Goal: Task Accomplishment & Management: Use online tool/utility

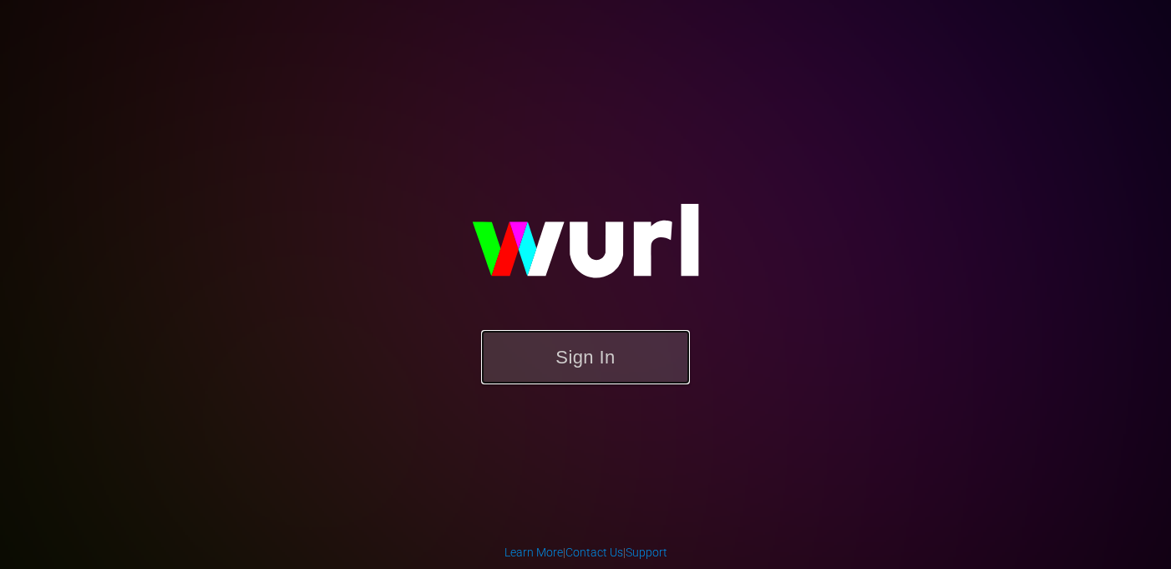
click at [578, 371] on button "Sign In" at bounding box center [585, 357] width 209 height 54
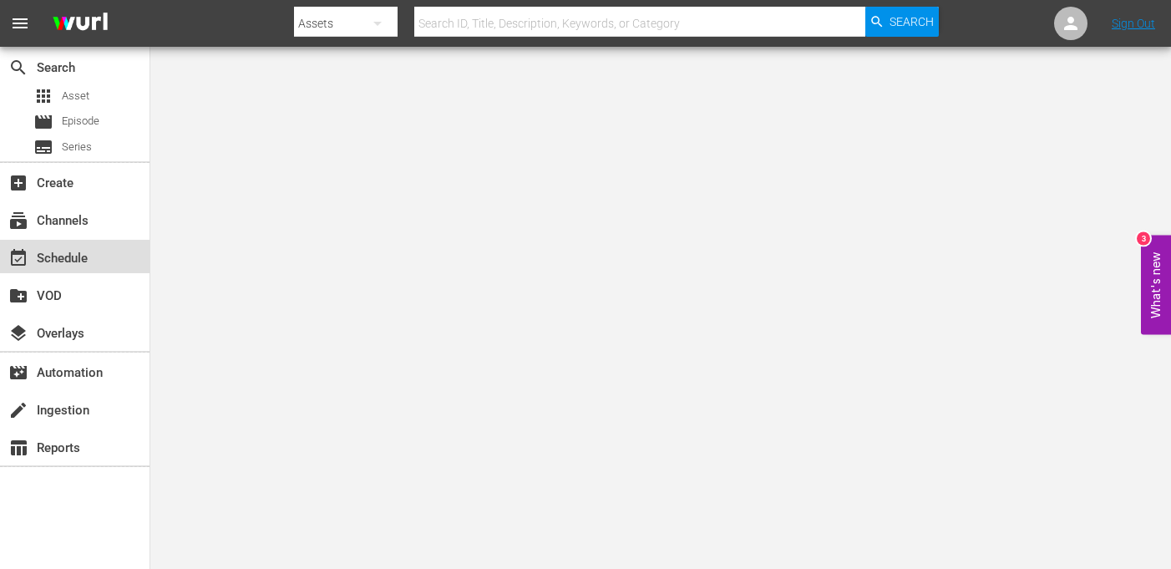
click at [78, 257] on div "event_available Schedule" at bounding box center [47, 255] width 94 height 15
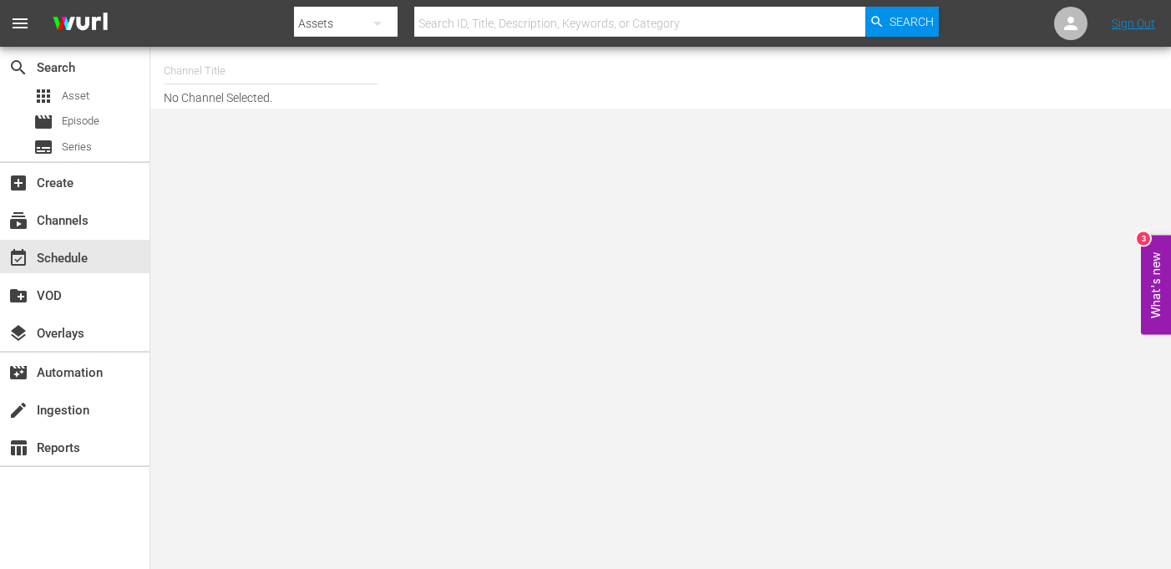
click at [343, 29] on div "Assets" at bounding box center [345, 23] width 103 height 47
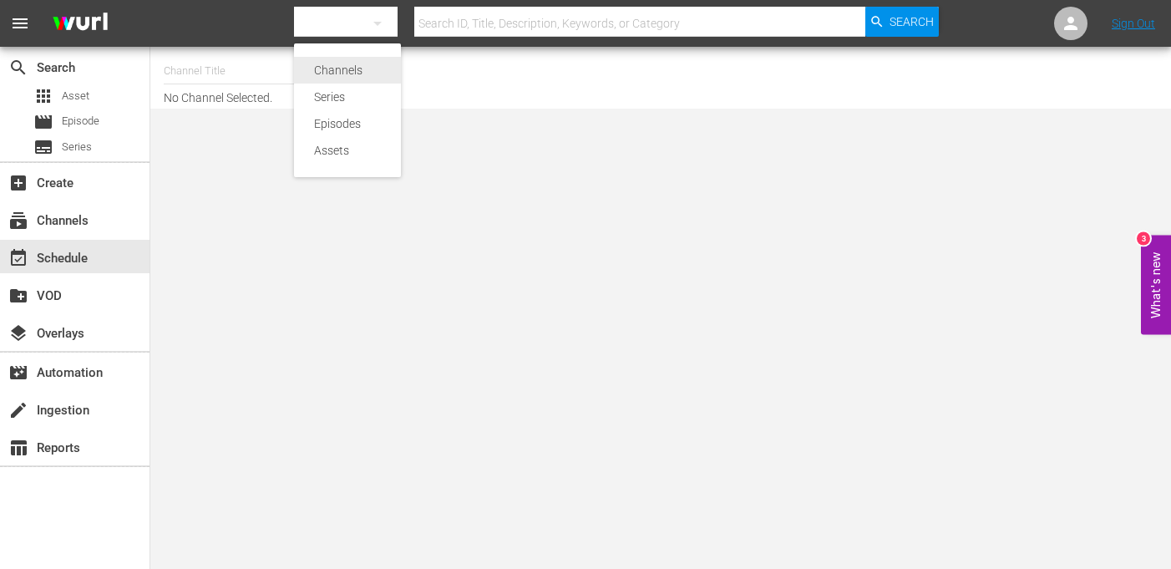
click at [341, 65] on div "Channels" at bounding box center [347, 70] width 67 height 27
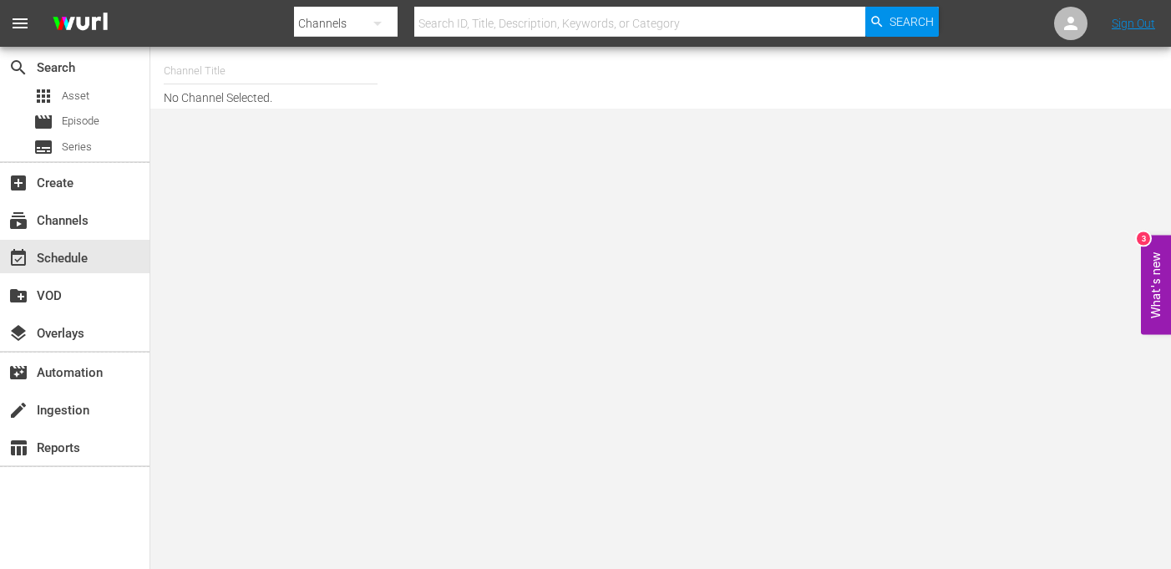
click at [212, 66] on input "text" at bounding box center [271, 71] width 214 height 40
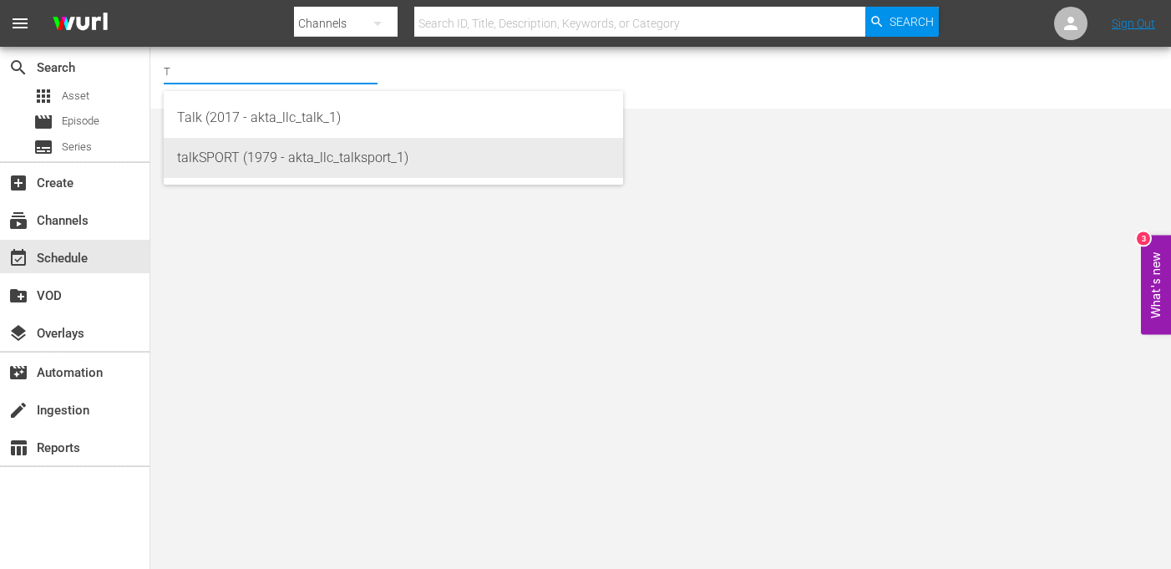
click at [248, 155] on div "talkSPORT (1979 - akta_llc_talksport_1)" at bounding box center [393, 158] width 433 height 40
type input "talkSPORT (1979 - akta_llc_talksport_1)"
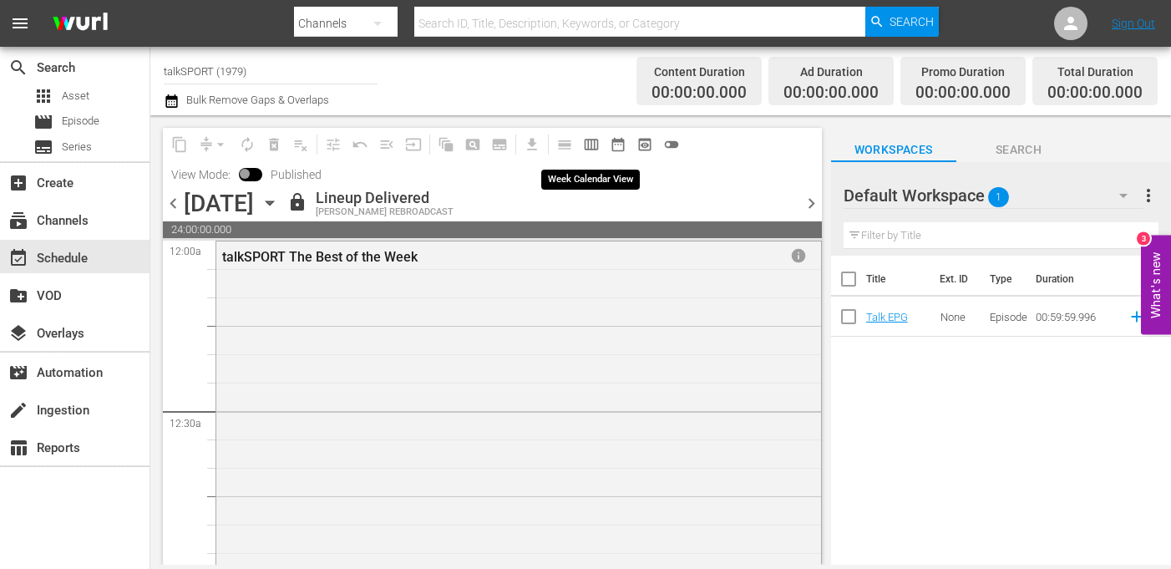
click at [596, 144] on span "calendar_view_week_outlined" at bounding box center [591, 144] width 17 height 17
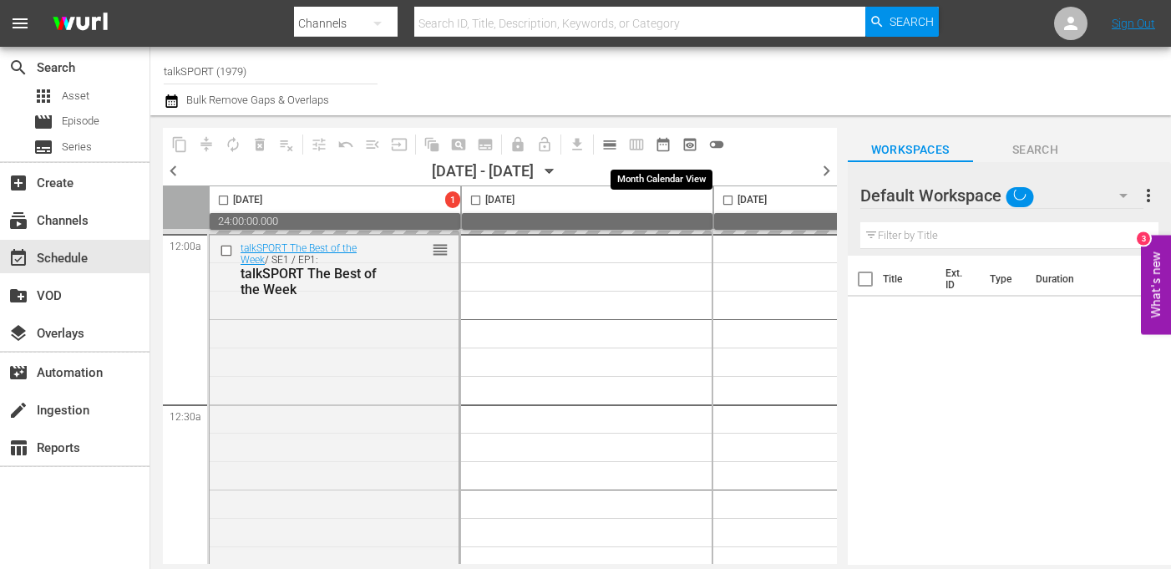
click at [660, 141] on span "date_range_outlined" at bounding box center [663, 144] width 17 height 17
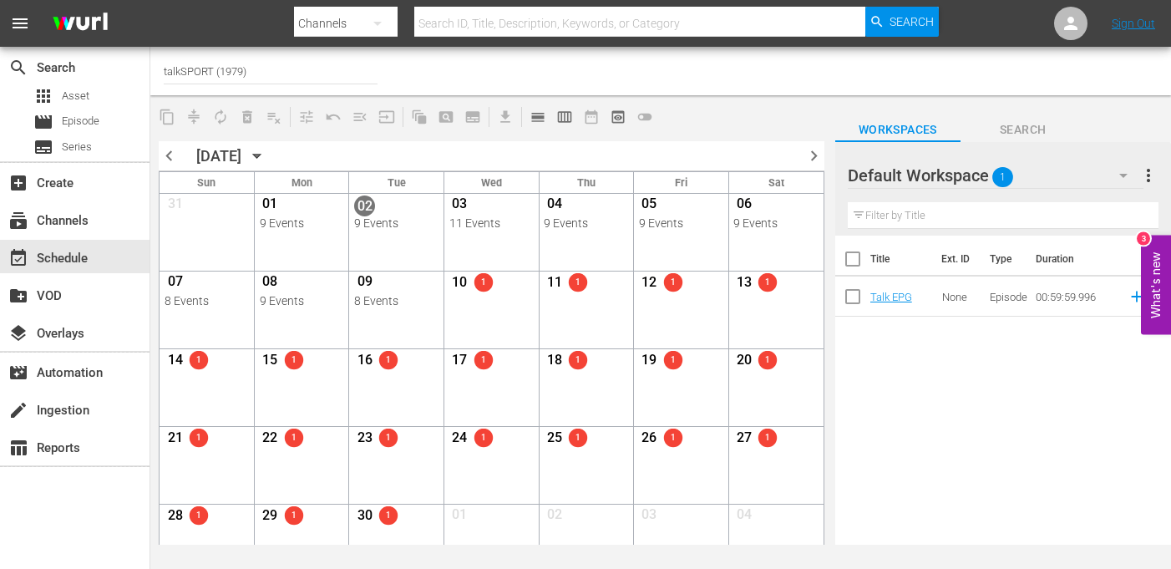
click at [165, 151] on span "chevron_left" at bounding box center [169, 155] width 21 height 21
